Goal: Information Seeking & Learning: Learn about a topic

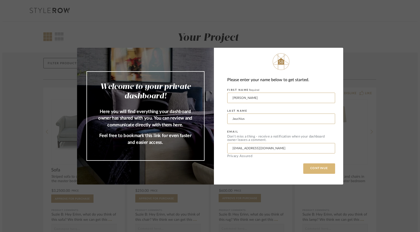
click at [309, 166] on button "CONTINUE" at bounding box center [319, 168] width 32 height 10
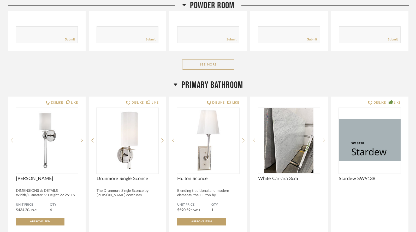
scroll to position [1603, 0]
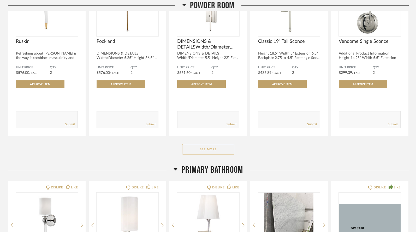
click at [207, 144] on button "See More" at bounding box center [208, 149] width 52 height 10
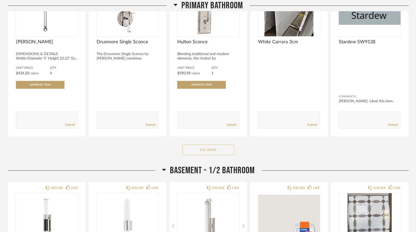
click at [207, 145] on button "See More" at bounding box center [208, 150] width 52 height 10
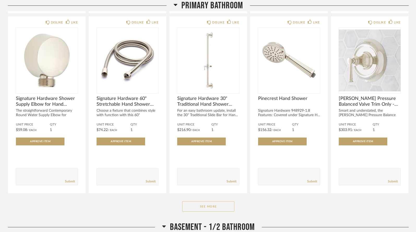
scroll to position [3055, 0]
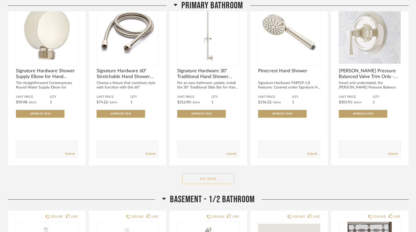
click at [208, 174] on button "See More" at bounding box center [208, 179] width 52 height 10
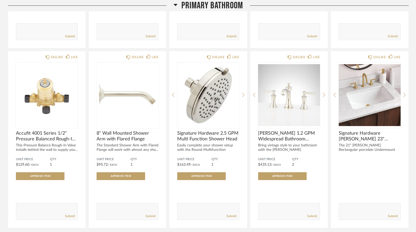
scroll to position [3176, 0]
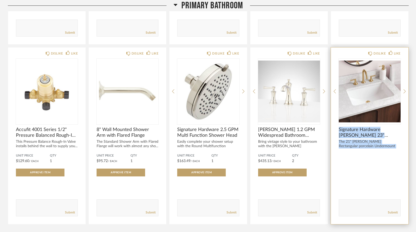
drag, startPoint x: 338, startPoint y: 115, endPoint x: 402, endPoint y: 133, distance: 65.9
click at [402, 133] on div "DISLIKE LIKE Signature Hardware [PERSON_NAME] 23" Porcelain Undermount Bathroom…" at bounding box center [370, 136] width 78 height 177
copy div "Signature Hardware [PERSON_NAME] 23" Porcelain Undermount Bathroom Sink The 21"…"
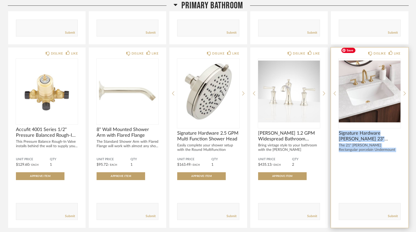
click at [376, 90] on img "0" at bounding box center [370, 91] width 62 height 65
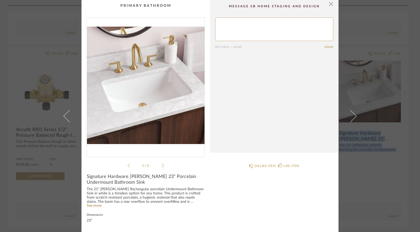
scroll to position [0, 0]
click at [97, 206] on link "See more" at bounding box center [94, 206] width 15 height 4
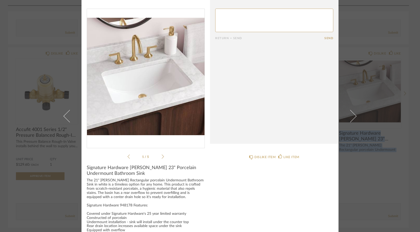
scroll to position [13, 0]
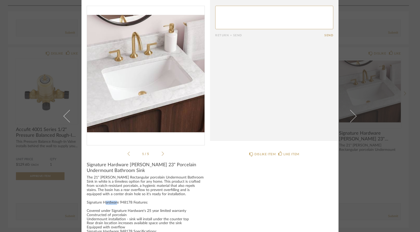
drag, startPoint x: 118, startPoint y: 201, endPoint x: 130, endPoint y: 201, distance: 12.0
click at [130, 201] on div "The 21" [PERSON_NAME] Rectangular porcelain Undermount Bathroom Sink in white i…" at bounding box center [146, 224] width 118 height 96
copy div "948178"
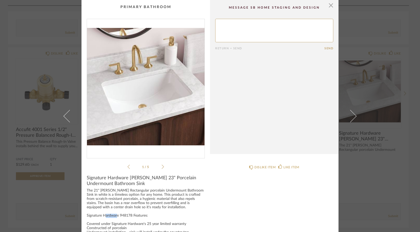
scroll to position [0, 0]
click at [329, 6] on span "button" at bounding box center [331, 5] width 10 height 10
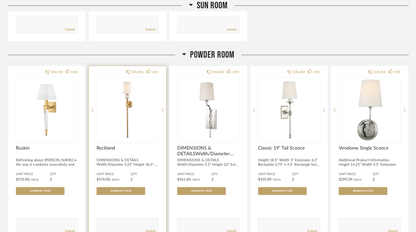
scroll to position [1497, 0]
